Goal: Check status

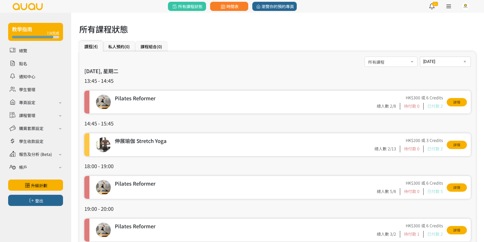
scroll to position [22, 0]
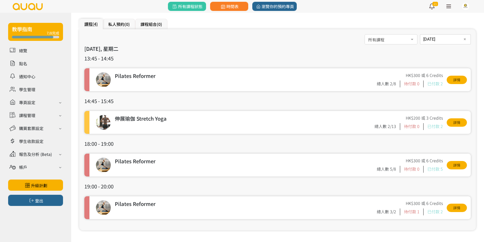
click at [216, 57] on h3 "13:45 - 14:45" at bounding box center [277, 59] width 387 height 8
